Goal: Task Accomplishment & Management: Complete application form

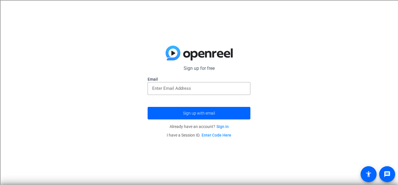
click at [224, 127] on link "Sign in" at bounding box center [223, 127] width 12 height 5
click at [180, 84] on div at bounding box center [199, 88] width 94 height 13
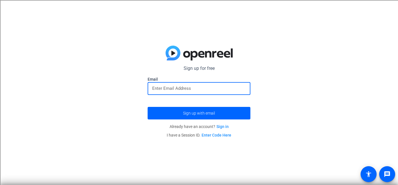
click at [178, 89] on input "email" at bounding box center [199, 88] width 94 height 7
type input "[PERSON_NAME][EMAIL_ADDRESS][DOMAIN_NAME]"
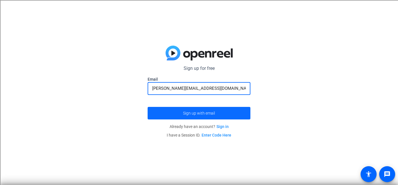
click at [207, 113] on span "Sign up with email" at bounding box center [199, 113] width 32 height 0
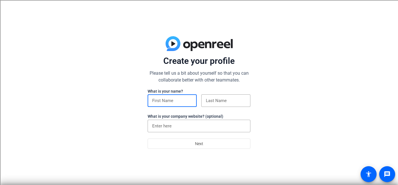
click at [178, 103] on input at bounding box center [172, 100] width 40 height 7
type input "Chris"
type input "Gari"
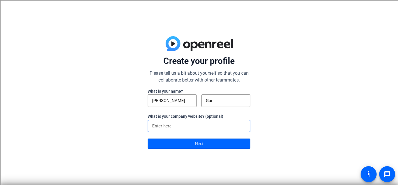
click at [180, 125] on input at bounding box center [199, 126] width 94 height 7
click at [184, 148] on span at bounding box center [199, 144] width 102 height 14
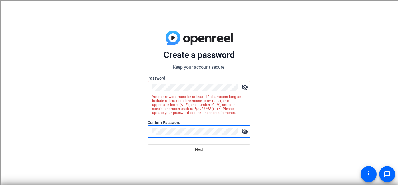
click at [199, 91] on div at bounding box center [195, 87] width 86 height 13
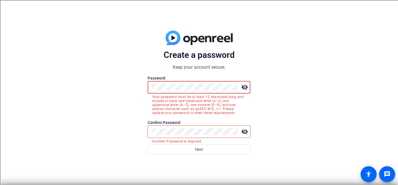
click at [148, 83] on div "visibility_off" at bounding box center [199, 87] width 103 height 13
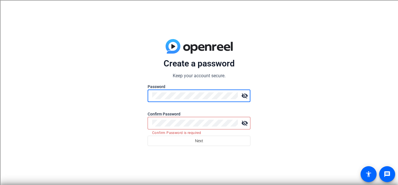
click at [122, 93] on div "Create a password Keep your account secure. Password visibility_off Confirm Pas…" at bounding box center [199, 92] width 398 height 185
click at [177, 128] on div at bounding box center [195, 123] width 86 height 13
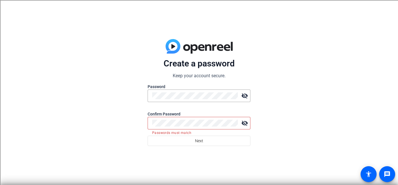
click at [243, 125] on mat-icon "visibility_off" at bounding box center [244, 123] width 11 height 11
click at [142, 120] on div "Create a password Keep your account secure. Password visibility_off Confirm Pas…" at bounding box center [199, 92] width 398 height 185
click at [249, 96] on mat-icon "visibility_off" at bounding box center [244, 95] width 11 height 11
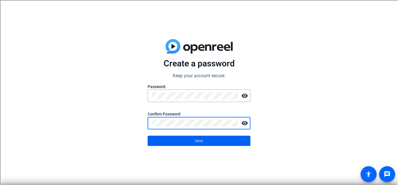
click at [189, 141] on span at bounding box center [199, 141] width 102 height 14
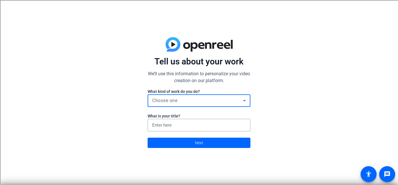
click at [207, 98] on div "Choose one" at bounding box center [197, 100] width 91 height 7
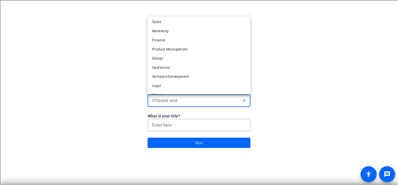
scroll to position [17, 0]
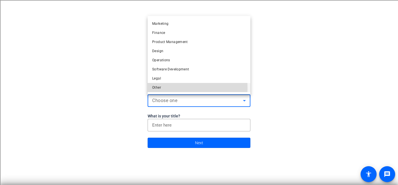
click at [159, 88] on span "Other" at bounding box center [156, 87] width 9 height 7
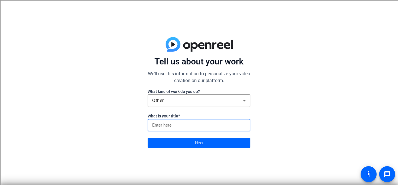
click at [175, 123] on input at bounding box center [199, 125] width 94 height 7
type input "Teacher"
click at [189, 144] on span at bounding box center [199, 143] width 102 height 14
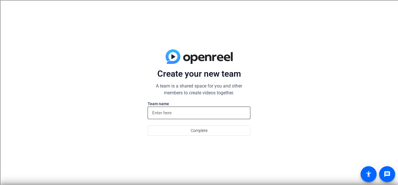
click at [190, 114] on input at bounding box center [199, 113] width 94 height 7
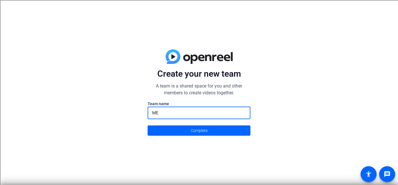
type input "ME"
click at [204, 138] on div "Create your new team A team is a shared space for you and other members to crea…" at bounding box center [199, 92] width 398 height 185
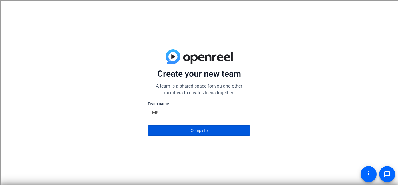
click at [203, 134] on span "Complete" at bounding box center [199, 130] width 17 height 11
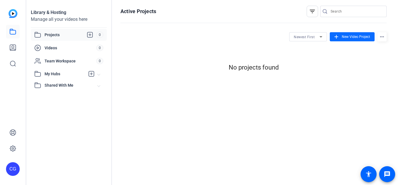
scroll to position [0, 0]
click at [350, 37] on span "New Video Project" at bounding box center [356, 36] width 28 height 5
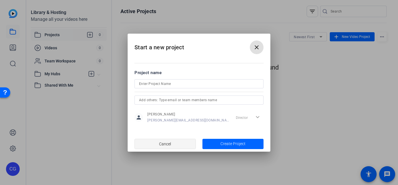
click at [176, 146] on span "button" at bounding box center [165, 144] width 61 height 14
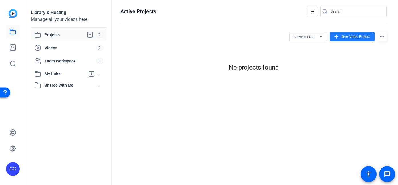
click at [225, 67] on div "No projects found" at bounding box center [254, 67] width 266 height 9
click at [60, 48] on span "Videos" at bounding box center [71, 48] width 52 height 6
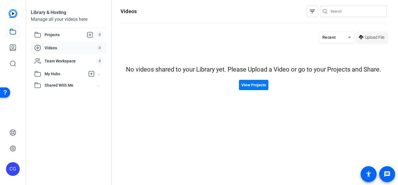
click at [370, 41] on span at bounding box center [372, 38] width 30 height 14
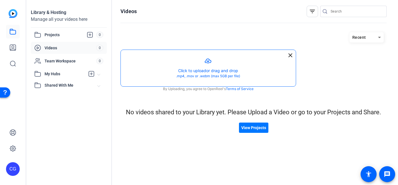
click at [202, 72] on button "button" at bounding box center [208, 68] width 175 height 37
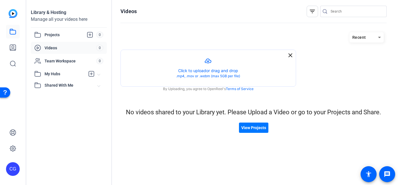
click at [238, 108] on div "No videos shared to your Library yet. Please Upload a Video or go to your Proje…" at bounding box center [254, 112] width 266 height 9
click at [68, 37] on span "Projects" at bounding box center [71, 34] width 52 height 7
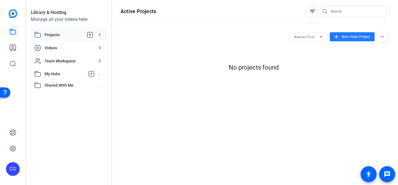
click at [362, 35] on span "New Video Project" at bounding box center [356, 36] width 28 height 5
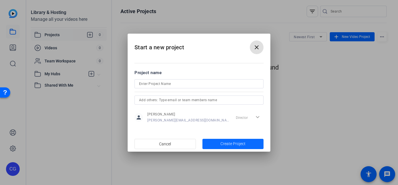
click at [226, 145] on span "Create Project" at bounding box center [233, 144] width 25 height 6
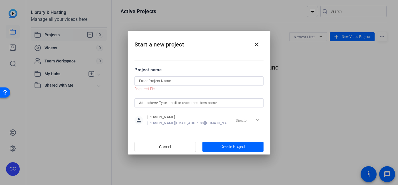
click at [197, 86] on mat-error "Required Field" at bounding box center [197, 89] width 125 height 6
click at [198, 79] on input at bounding box center [199, 81] width 120 height 7
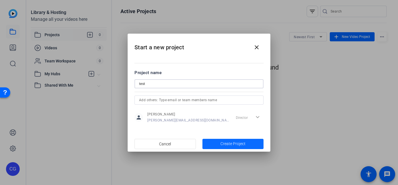
type input "test"
click at [212, 145] on span "button" at bounding box center [233, 144] width 61 height 14
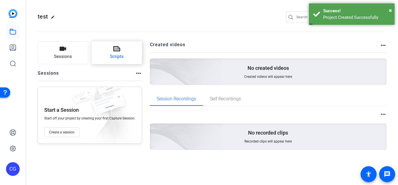
click at [112, 53] on span "Scripts" at bounding box center [117, 56] width 14 height 7
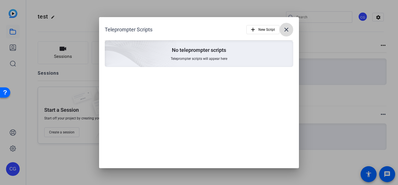
click at [283, 32] on span at bounding box center [287, 30] width 14 height 14
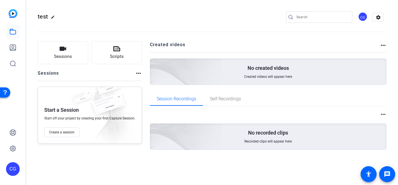
click at [253, 75] on span "Created videos will appear here" at bounding box center [268, 77] width 48 height 5
click at [231, 104] on span "Self Recordings" at bounding box center [225, 99] width 31 height 14
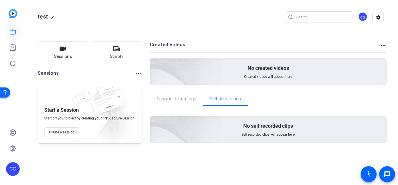
click at [258, 143] on div "No self recorded clips Self recorded clips will appear here" at bounding box center [268, 130] width 237 height 27
click at [263, 136] on span "Self recorded clips will appear here" at bounding box center [268, 135] width 53 height 5
click at [382, 46] on mat-icon "more_horiz" at bounding box center [383, 45] width 7 height 7
click at [289, 54] on div at bounding box center [199, 92] width 398 height 185
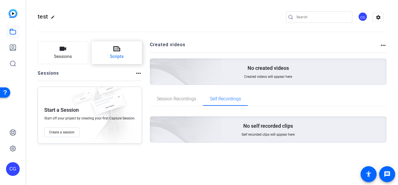
click at [113, 51] on icon at bounding box center [116, 48] width 7 height 5
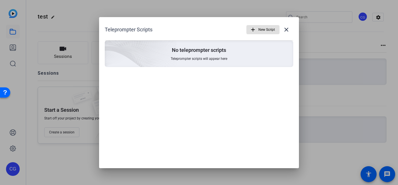
click at [255, 31] on mat-icon "add" at bounding box center [253, 30] width 6 height 6
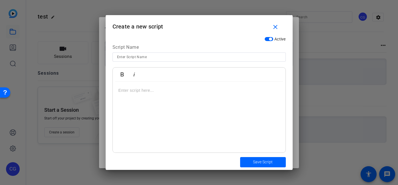
click at [198, 102] on div at bounding box center [199, 117] width 173 height 71
drag, startPoint x: 150, startPoint y: 104, endPoint x: 97, endPoint y: 93, distance: 53.6
click at [97, 93] on div "Teleprompter Scripts add New Script close No teleprompter scripts Teleprompter …" at bounding box center [199, 92] width 398 height 185
click at [160, 86] on div at bounding box center [199, 117] width 173 height 71
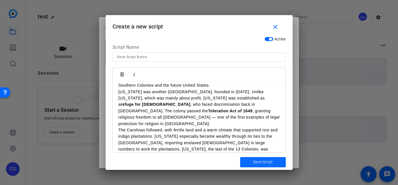
click at [252, 162] on span "submit" at bounding box center [263, 163] width 46 height 14
click at [270, 163] on span "Save Script" at bounding box center [263, 162] width 20 height 6
click at [170, 56] on input at bounding box center [199, 57] width 164 height 7
type input "south"
click at [251, 159] on span "submit" at bounding box center [263, 163] width 46 height 14
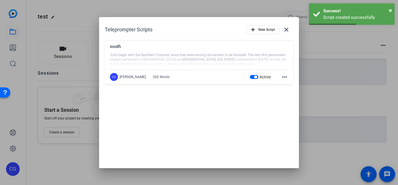
click at [283, 77] on mat-icon "more_horiz" at bounding box center [284, 77] width 7 height 7
click at [264, 47] on div at bounding box center [199, 92] width 398 height 185
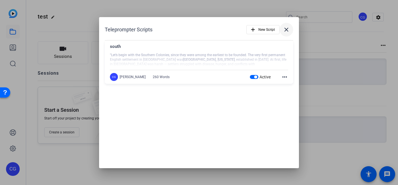
click at [286, 29] on mat-icon "close" at bounding box center [286, 29] width 7 height 7
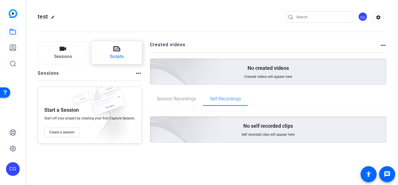
click at [119, 48] on button "Scripts" at bounding box center [117, 52] width 51 height 23
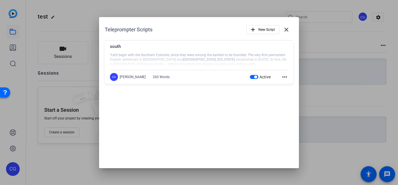
click at [139, 76] on div "CG Chris Gari 260 Words" at bounding box center [142, 77] width 65 height 8
click at [285, 31] on mat-icon "close" at bounding box center [286, 29] width 7 height 7
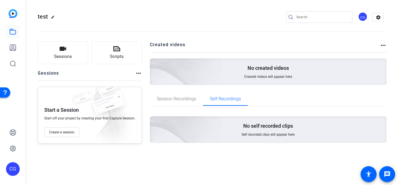
click at [268, 116] on div "No self recorded clips Self recorded clips will appear here" at bounding box center [268, 127] width 237 height 32
click at [266, 125] on p "No self recorded clips" at bounding box center [268, 126] width 50 height 7
click at [196, 102] on div "Session Recordings" at bounding box center [176, 99] width 53 height 14
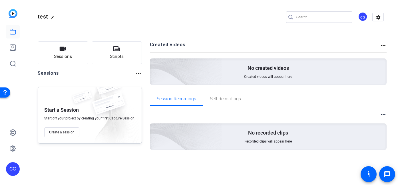
click at [247, 135] on div "No recorded clips Recorded clips will appear here" at bounding box center [268, 137] width 237 height 27
click at [258, 77] on span "Created videos will appear here" at bounding box center [268, 77] width 48 height 5
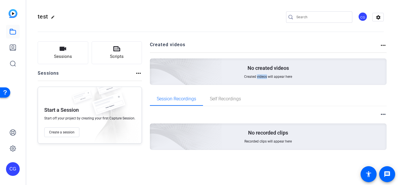
click at [140, 73] on mat-icon "more_horiz" at bounding box center [138, 73] width 7 height 7
click at [120, 99] on div at bounding box center [199, 92] width 398 height 185
click at [69, 129] on button "Create a session" at bounding box center [61, 133] width 35 height 10
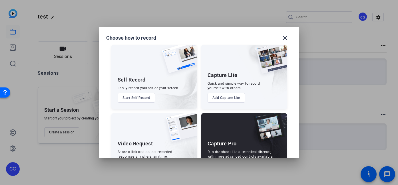
scroll to position [0, 0]
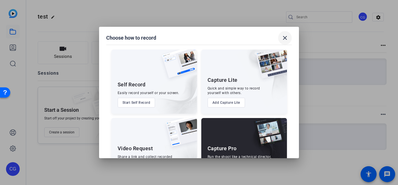
click at [282, 38] on mat-icon "close" at bounding box center [285, 38] width 7 height 7
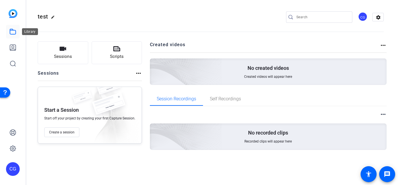
click at [12, 31] on icon at bounding box center [12, 31] width 7 height 7
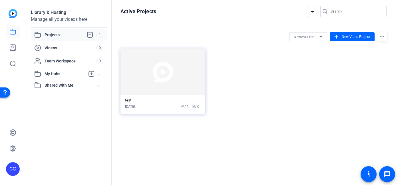
click at [16, 13] on img at bounding box center [13, 13] width 9 height 9
click at [82, 46] on span "Videos" at bounding box center [71, 48] width 52 height 6
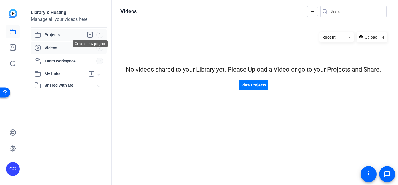
click at [93, 35] on icon at bounding box center [90, 34] width 7 height 7
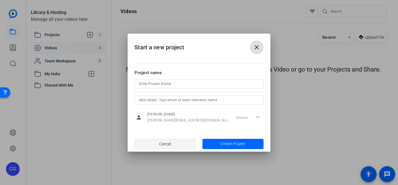
click at [164, 147] on span "Cancel" at bounding box center [165, 144] width 12 height 11
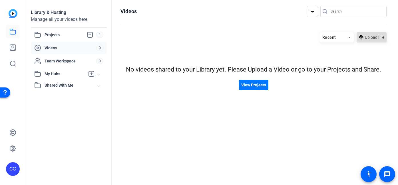
click at [364, 34] on span at bounding box center [372, 38] width 30 height 14
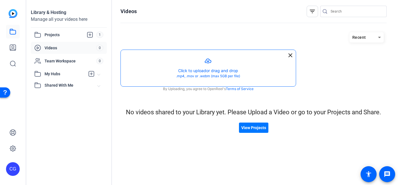
click at [232, 61] on button "button" at bounding box center [208, 68] width 175 height 37
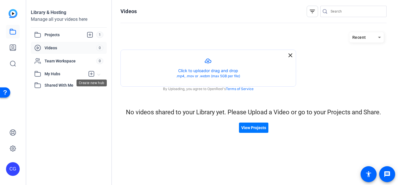
click at [90, 73] on icon at bounding box center [91, 74] width 7 height 7
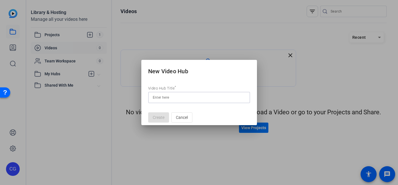
click at [93, 58] on div at bounding box center [199, 92] width 398 height 185
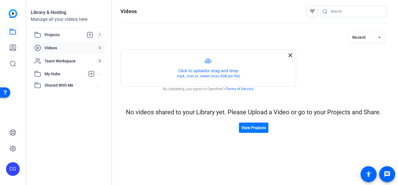
click at [88, 48] on span "Videos" at bounding box center [71, 48] width 52 height 6
click at [42, 51] on div "Videos" at bounding box center [65, 48] width 62 height 7
click at [42, 49] on div "Videos" at bounding box center [65, 48] width 62 height 7
click at [317, 14] on div "filter_list" at bounding box center [312, 11] width 11 height 11
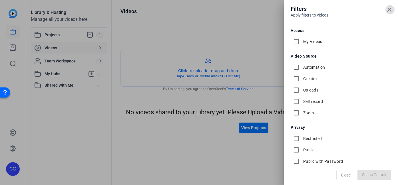
click at [316, 69] on label "Automation" at bounding box center [313, 68] width 23 height 6
click at [302, 69] on input "Automation" at bounding box center [296, 67] width 11 height 11
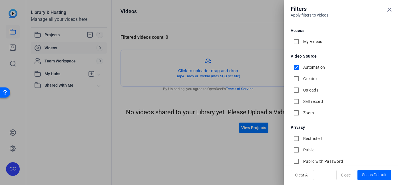
click at [316, 69] on label "Automation" at bounding box center [313, 68] width 23 height 6
click at [302, 69] on input "Automation" at bounding box center [296, 67] width 11 height 11
checkbox input "false"
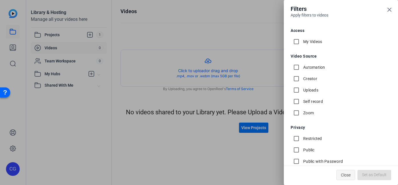
click at [347, 176] on span "Close" at bounding box center [346, 175] width 10 height 11
